Goal: Find contact information: Find contact information

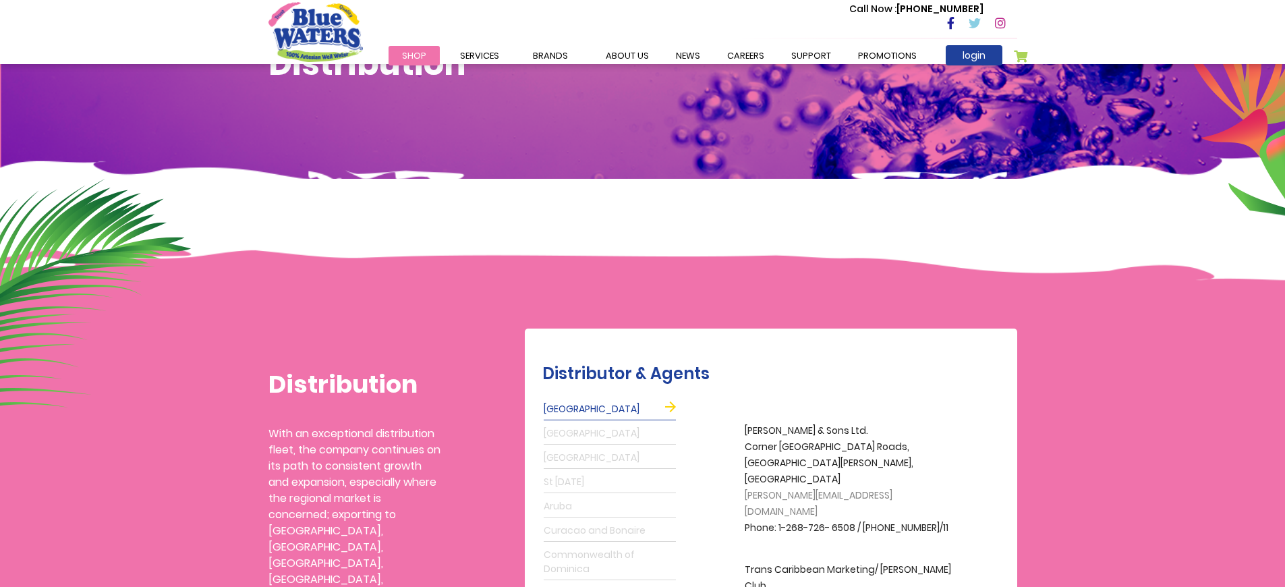
scroll to position [162, 0]
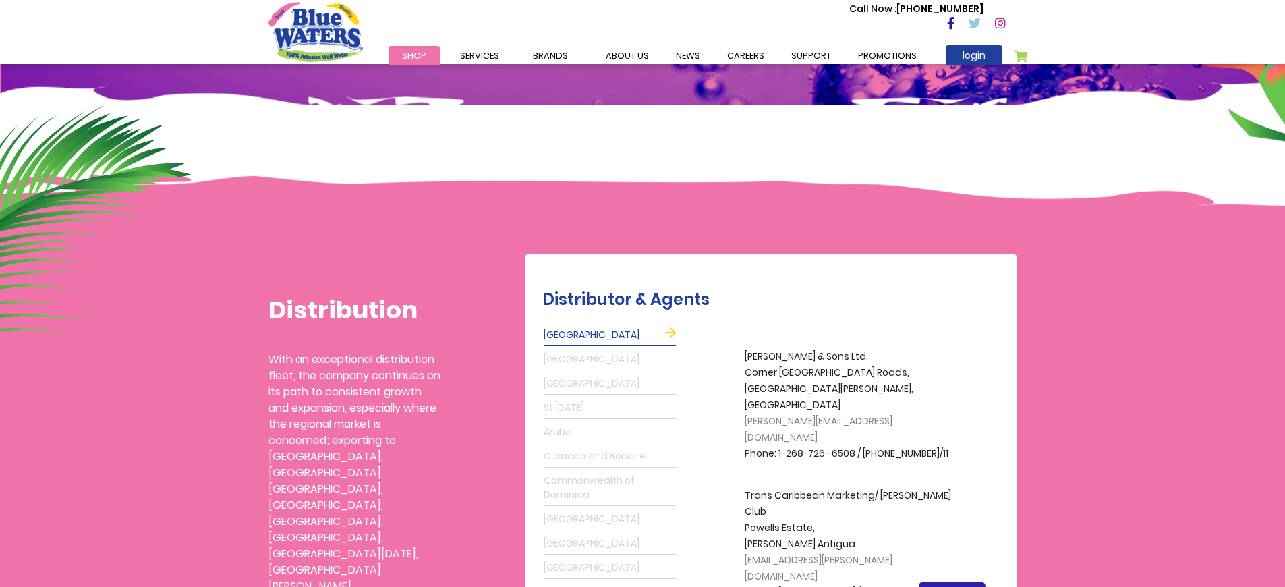
click at [554, 409] on link "St [DATE]" at bounding box center [610, 408] width 132 height 22
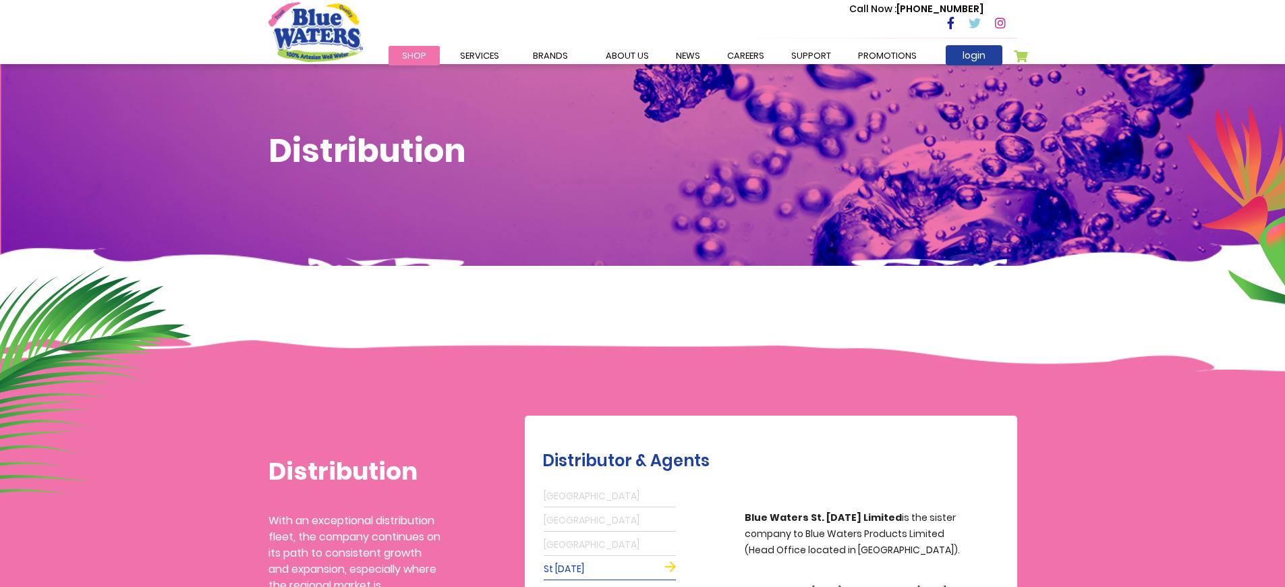
scroll to position [0, 0]
click at [410, 55] on span "Shop" at bounding box center [414, 55] width 24 height 13
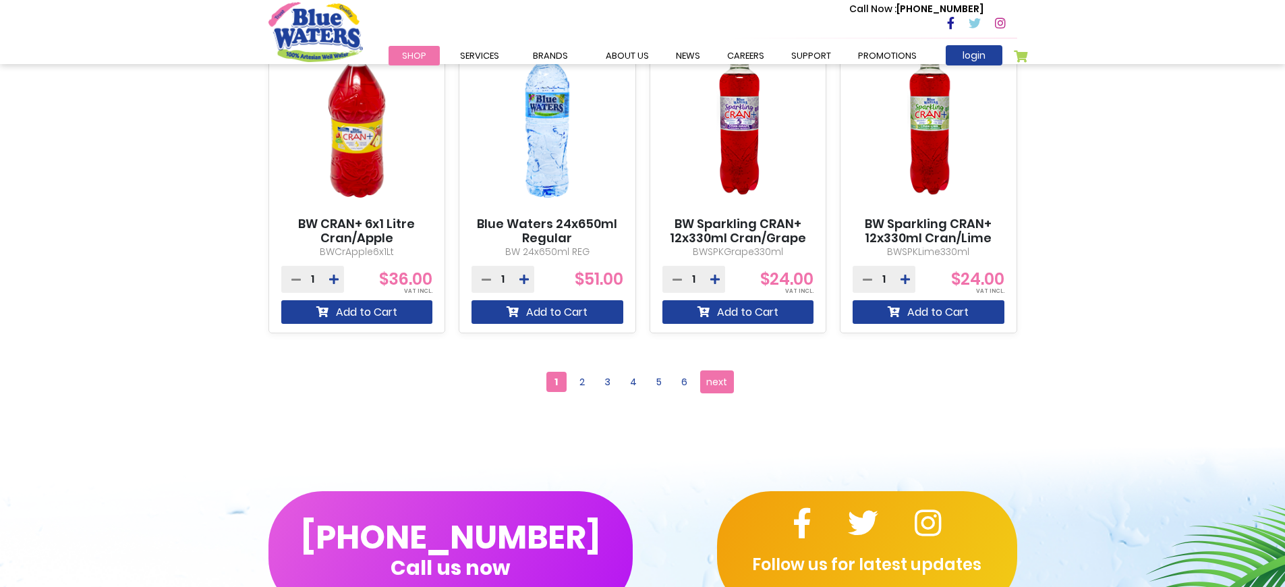
scroll to position [1607, 0]
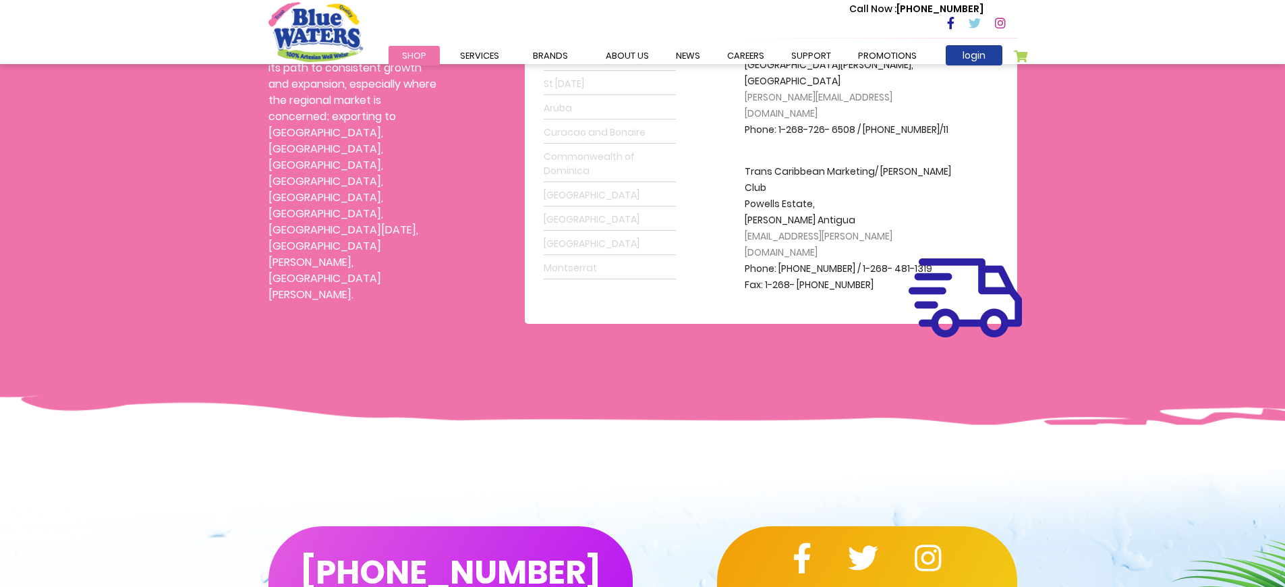
scroll to position [894, 0]
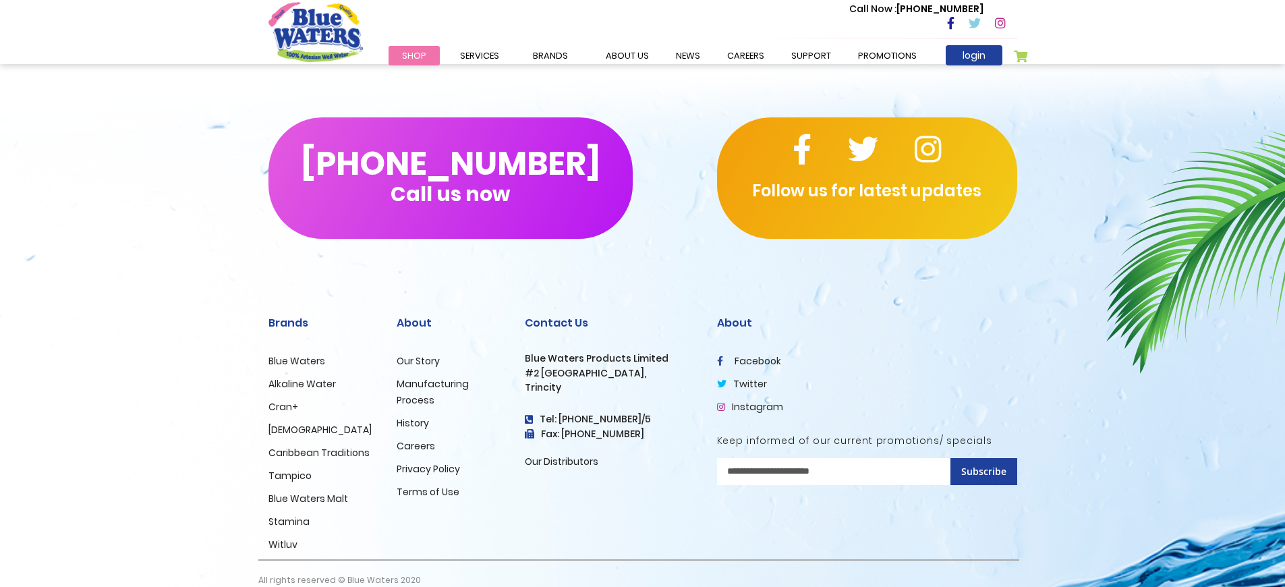
click at [557, 484] on div "Contact Us Blue Waters Products Limited #2 Orange Grove Estate, Trincity Tel: (…" at bounding box center [611, 426] width 192 height 266
click at [551, 455] on link "Our Distributors" at bounding box center [562, 461] width 74 height 13
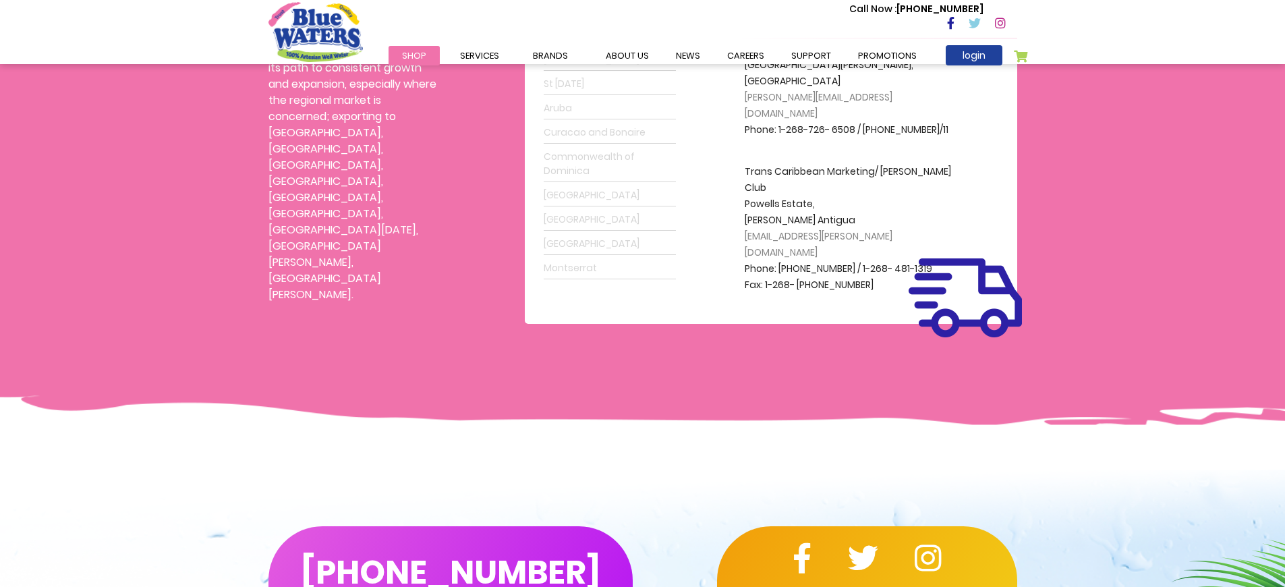
scroll to position [405, 0]
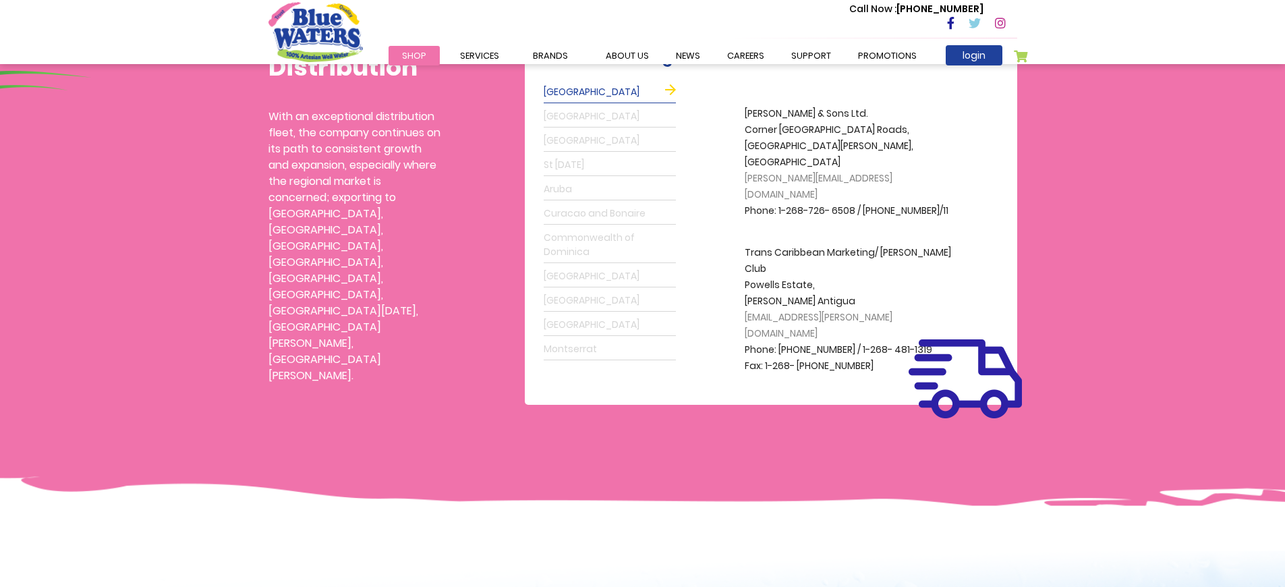
click at [571, 167] on link "St Lucia" at bounding box center [610, 165] width 132 height 22
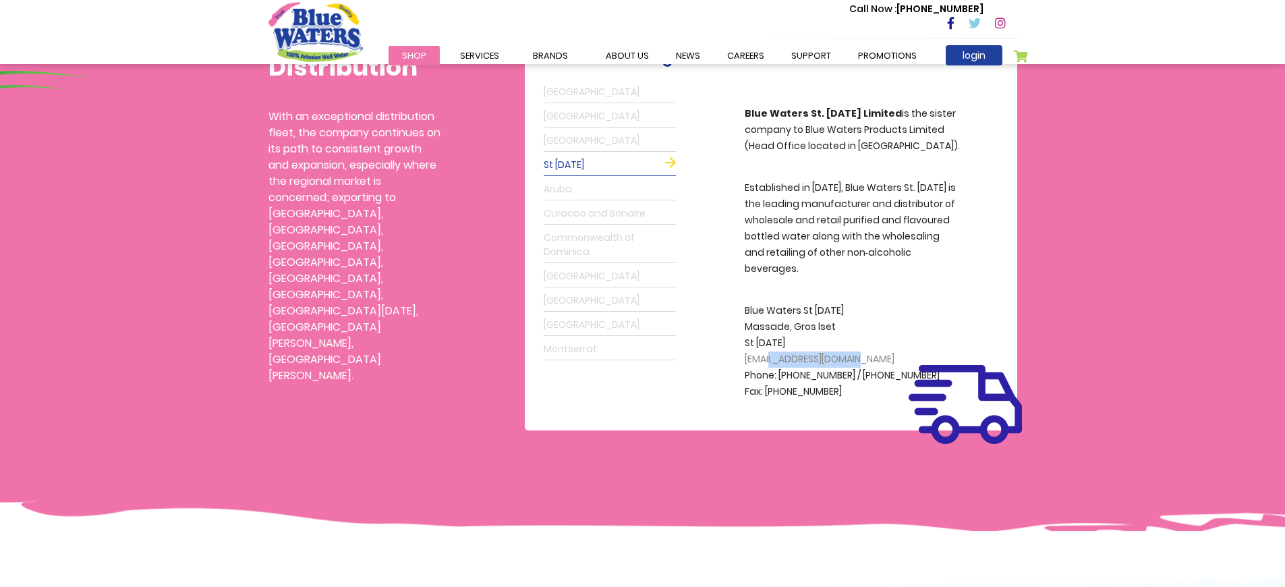
drag, startPoint x: 873, startPoint y: 343, endPoint x: 774, endPoint y: 342, distance: 99.2
click at [774, 342] on p "Blue Waters St Lucia Massade, Gros lset St Lucia info@bluewatersslu.com Phone: …" at bounding box center [853, 351] width 216 height 97
copy span "bluewatersslu.com"
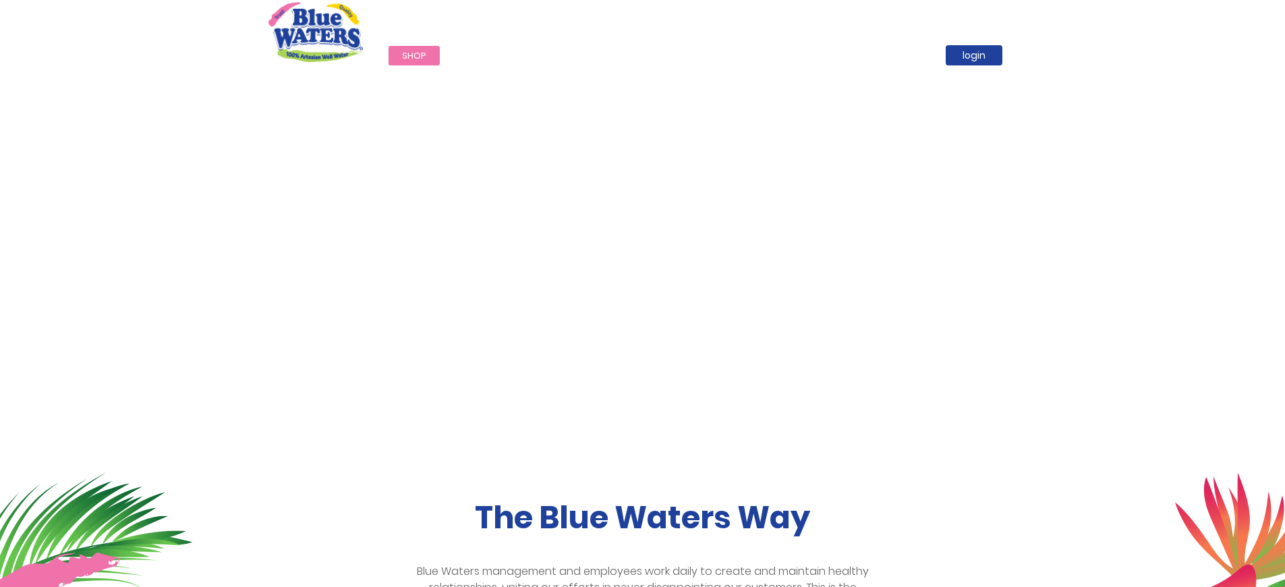
click at [403, 53] on span "Shop" at bounding box center [414, 55] width 24 height 13
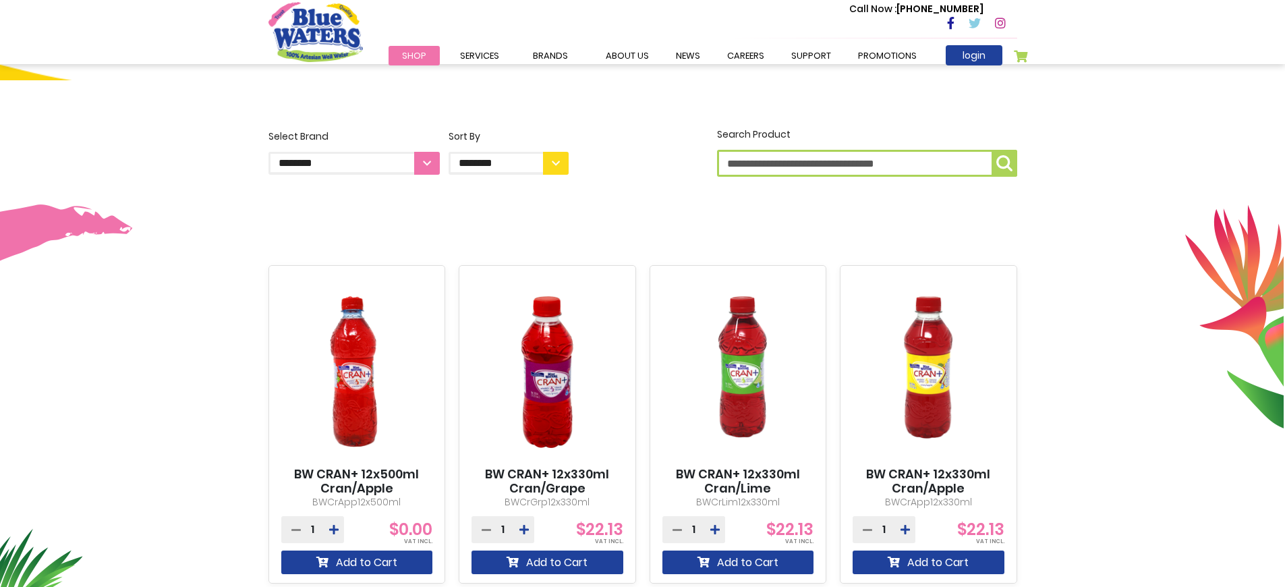
scroll to position [324, 0]
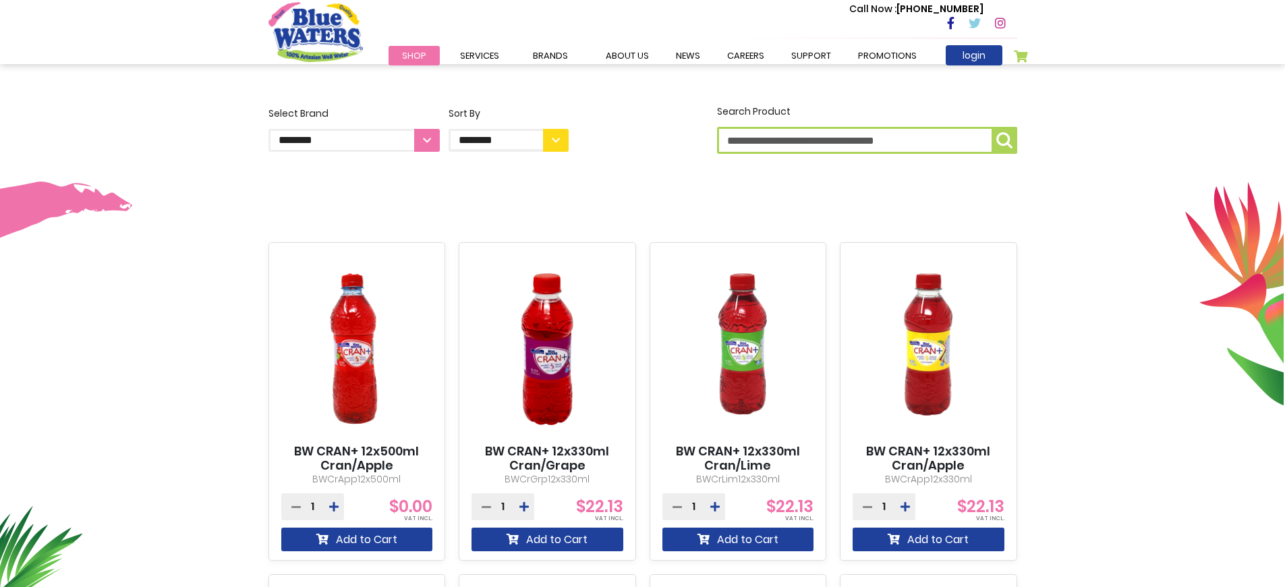
select select "**********"
click at [268, 129] on select "**********" at bounding box center [353, 140] width 171 height 23
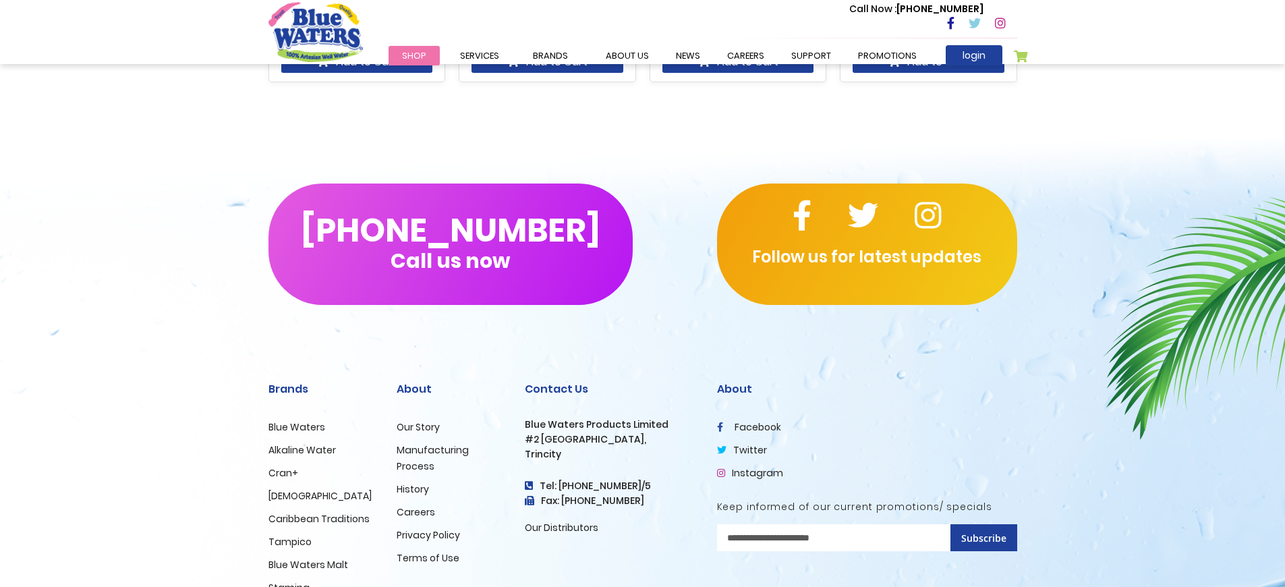
scroll to position [1219, 0]
